Goal: Register for event/course

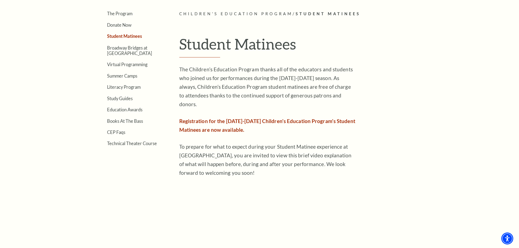
scroll to position [109, 0]
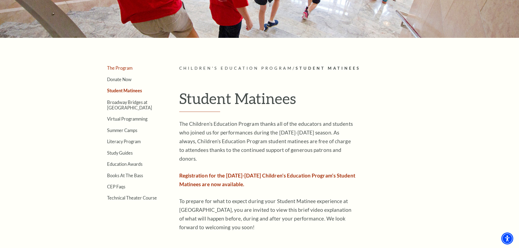
click at [128, 67] on link "The Program" at bounding box center [119, 67] width 25 height 5
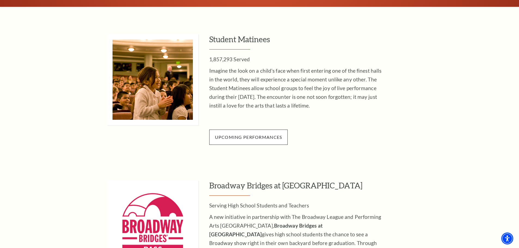
scroll to position [544, 0]
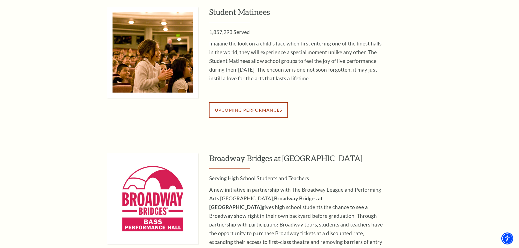
click at [259, 107] on span "Upcoming Performances" at bounding box center [248, 109] width 67 height 5
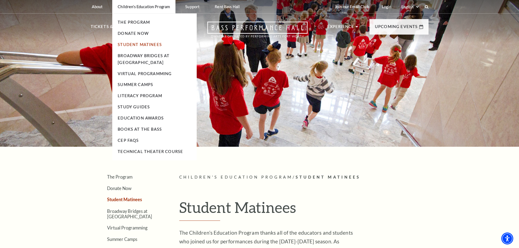
click at [128, 42] on link "Student Matinees" at bounding box center [140, 44] width 44 height 5
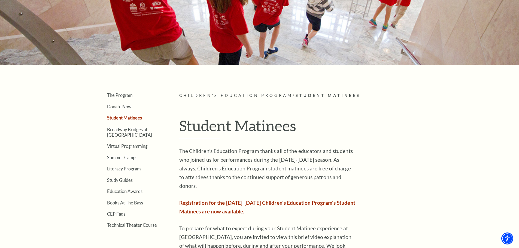
scroll to position [163, 0]
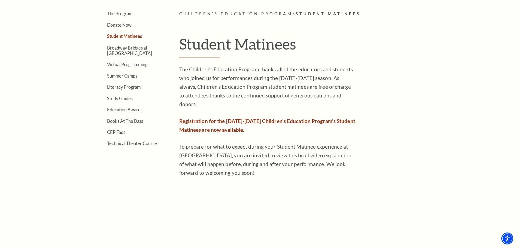
click at [208, 121] on span "Registration for the [DATE]-[DATE] Children's Education Program's Student Matin…" at bounding box center [267, 125] width 176 height 15
click at [210, 117] on p "Registration for the [DATE]-[DATE] Children's Education Program's Student Matin…" at bounding box center [267, 125] width 177 height 17
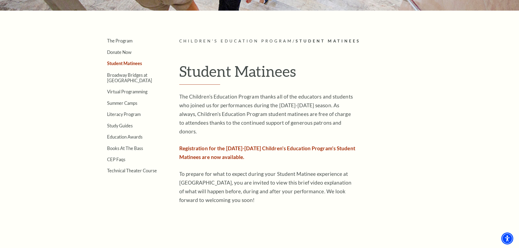
scroll to position [109, 0]
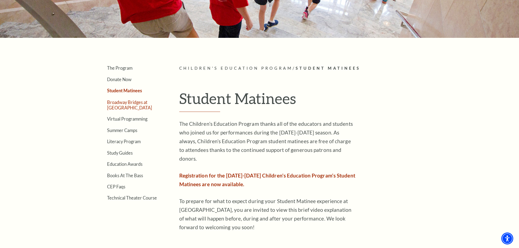
click at [113, 104] on li "Broadway Bridges at [GEOGRAPHIC_DATA]" at bounding box center [135, 104] width 56 height 11
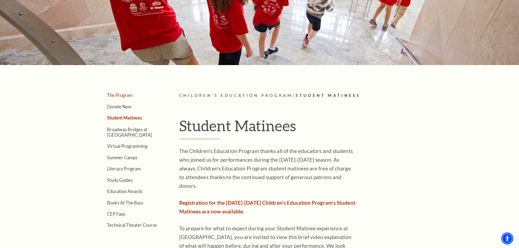
scroll to position [0, 0]
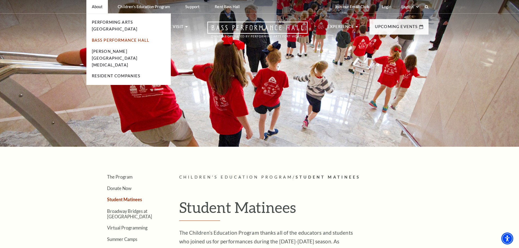
click at [96, 38] on link "Bass Performance Hall" at bounding box center [121, 40] width 58 height 5
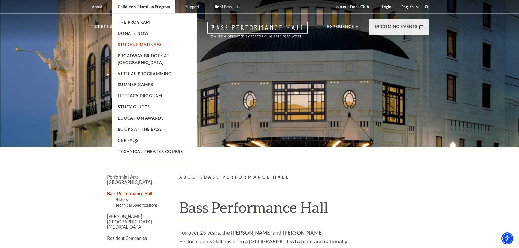
click at [138, 44] on link "Student Matinees" at bounding box center [140, 44] width 44 height 5
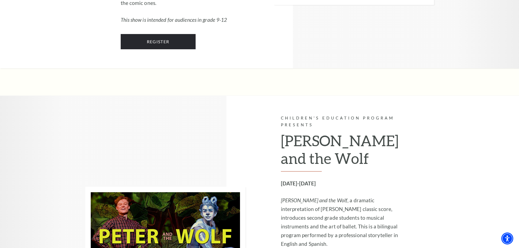
scroll to position [789, 0]
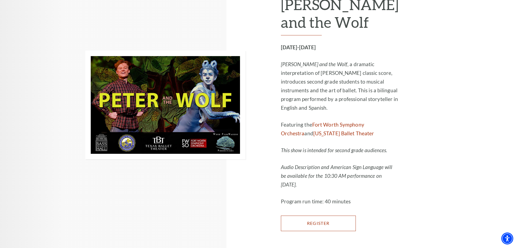
click at [313, 216] on link "Register" at bounding box center [318, 223] width 75 height 15
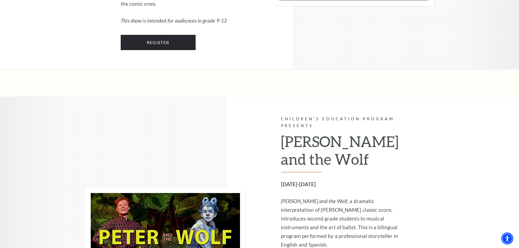
scroll to position [789, 0]
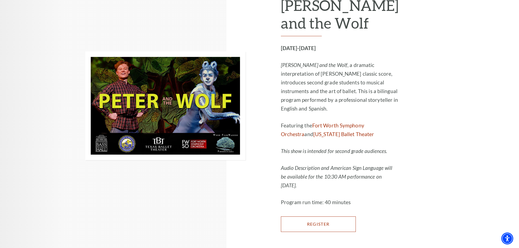
click at [304, 216] on link "Register" at bounding box center [318, 223] width 75 height 15
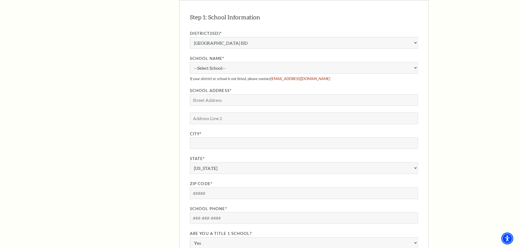
scroll to position [463, 0]
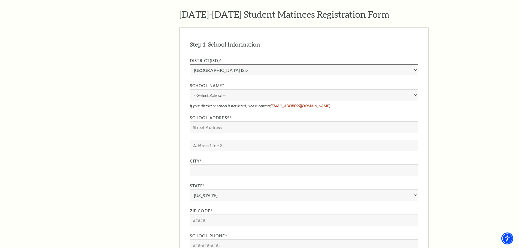
click at [414, 64] on select "Aledo ISD [PERSON_NAME] ISD [PERSON_NAME] ISD Arlington ISD Azle ISD [GEOGRAPHI…" at bounding box center [304, 70] width 228 height 12
click at [444, 105] on div "Search The Program Donate Now Student Matinees Broadway Bridges at [GEOGRAPHIC_…" at bounding box center [259, 171] width 519 height 1275
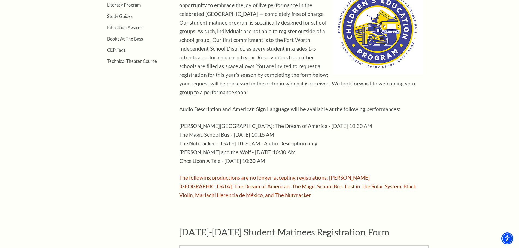
scroll to position [163, 0]
